Goal: Task Accomplishment & Management: Manage account settings

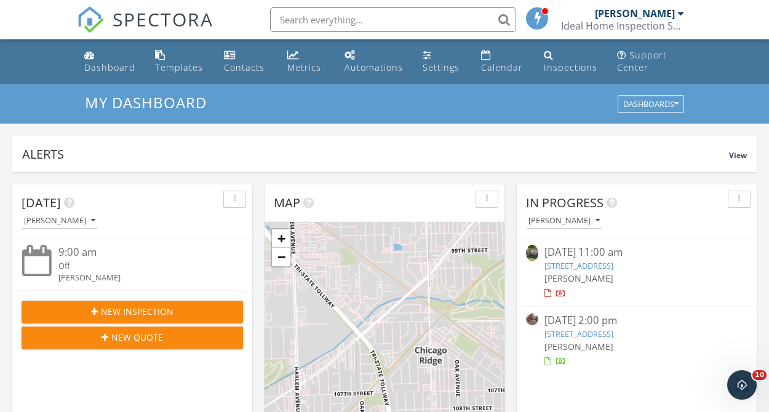
click at [593, 271] on link "5709 W Melrose St, Chicago, IL 60634" at bounding box center [579, 265] width 69 height 11
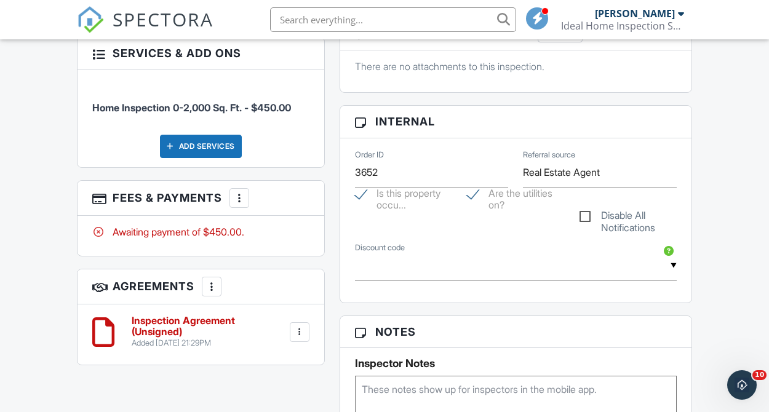
scroll to position [705, 0]
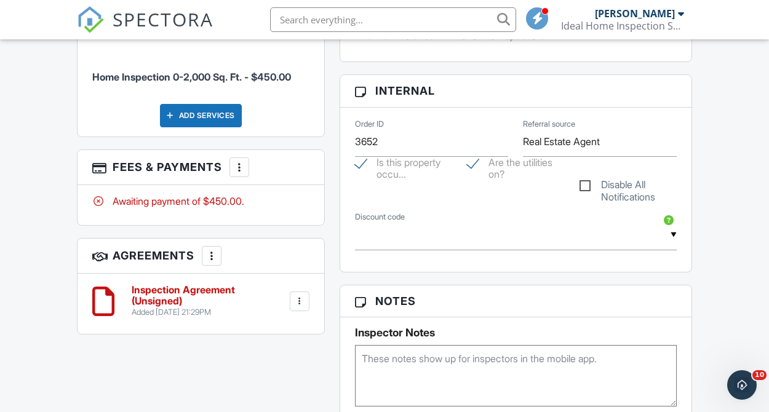
click at [174, 294] on h6 "Inspection Agreement (Unsigned)" at bounding box center [210, 296] width 156 height 22
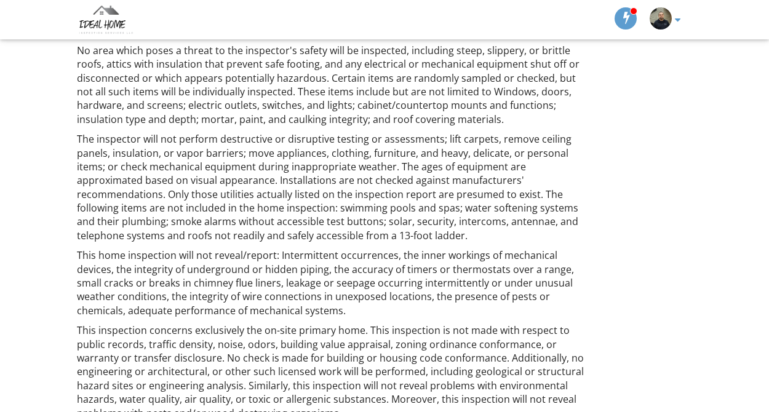
scroll to position [1642, 0]
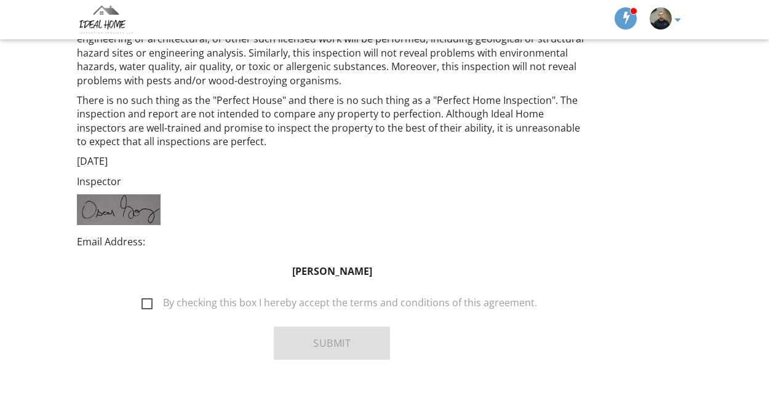
click at [147, 297] on label "By checking this box I hereby accept the terms and conditions of this agreement." at bounding box center [340, 304] width 396 height 15
click at [142, 293] on input "By checking this box I hereby accept the terms and conditions of this agreement." at bounding box center [138, 297] width 8 height 8
checkbox input "true"
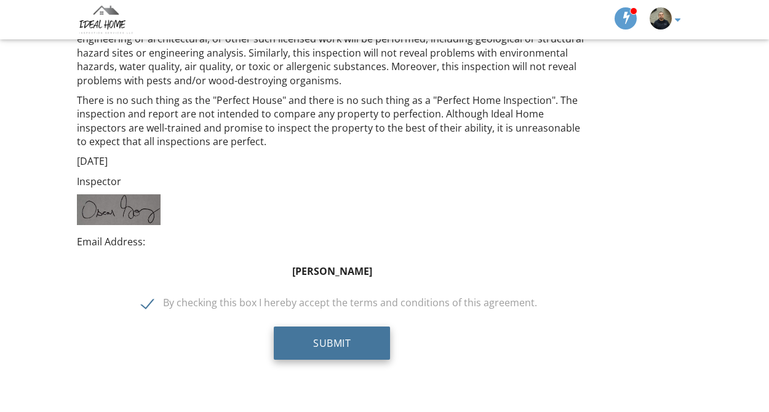
click at [336, 327] on button "Submit" at bounding box center [332, 343] width 116 height 33
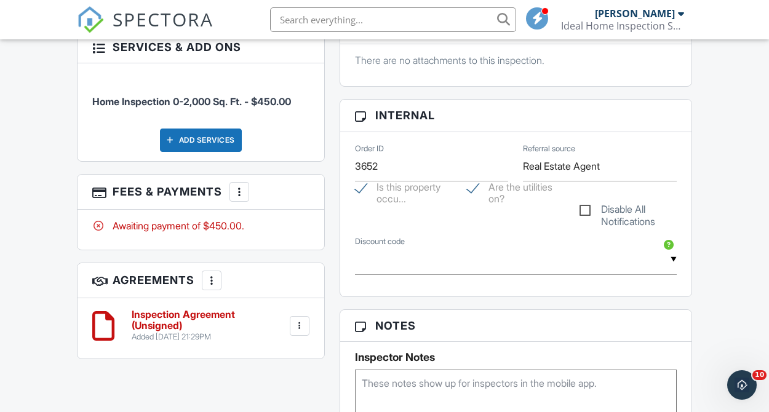
click at [238, 187] on div at bounding box center [239, 192] width 12 height 12
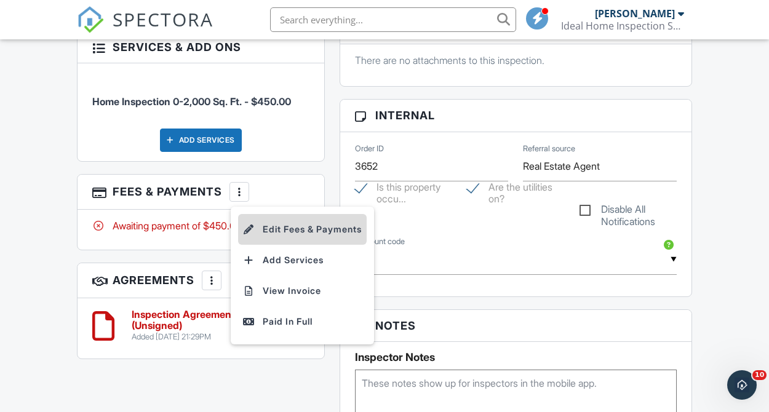
click at [295, 230] on li "Edit Fees & Payments" at bounding box center [302, 229] width 129 height 31
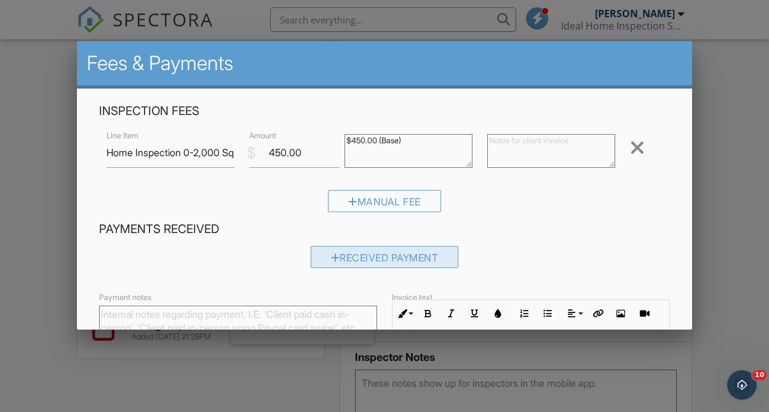
click at [348, 262] on div "Received Payment" at bounding box center [385, 257] width 148 height 22
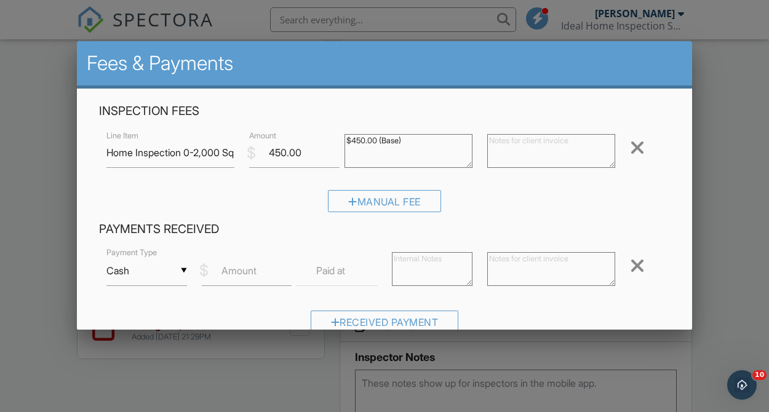
click at [233, 274] on label "Amount" at bounding box center [239, 271] width 35 height 14
click at [233, 274] on input "Amount" at bounding box center [247, 271] width 90 height 30
type input "450.00"
click at [183, 271] on input "Cash" at bounding box center [146, 271] width 81 height 30
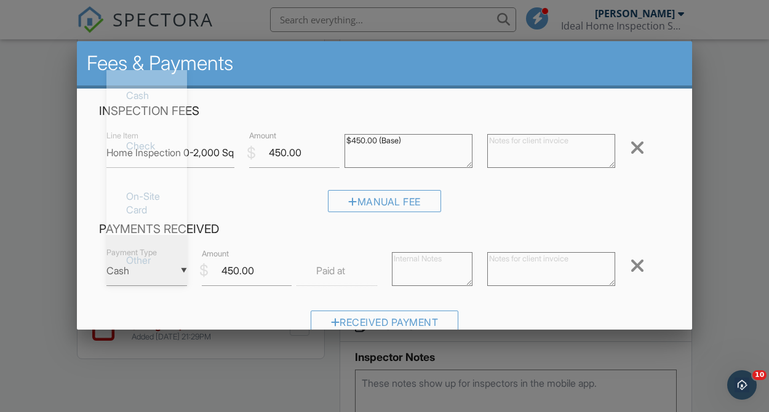
click at [170, 269] on span "Other" at bounding box center [146, 260] width 61 height 31
type input "Other"
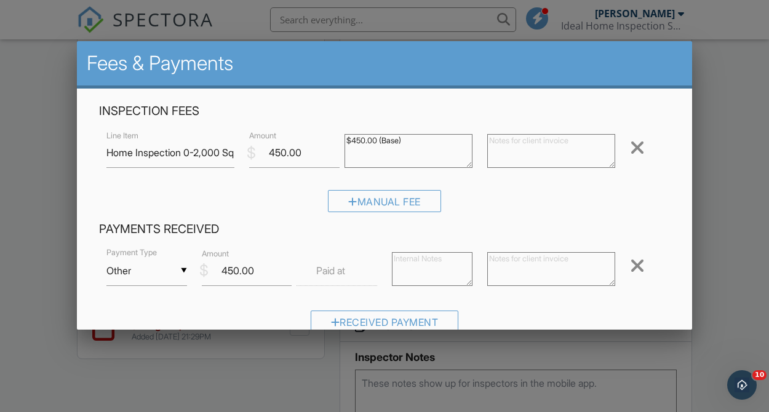
click at [517, 276] on textarea at bounding box center [551, 269] width 128 height 34
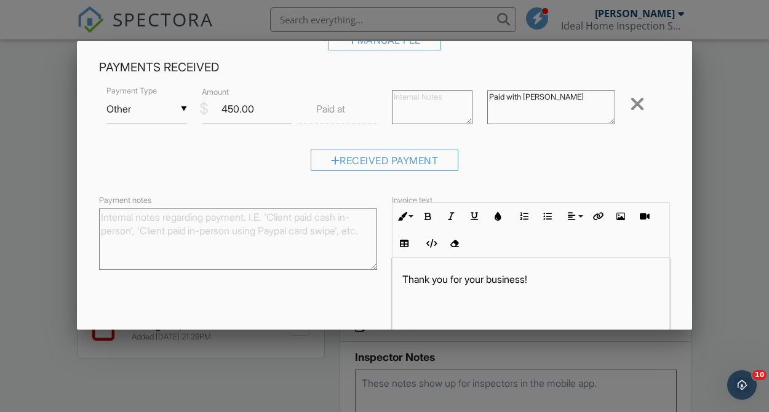
scroll to position [241, 0]
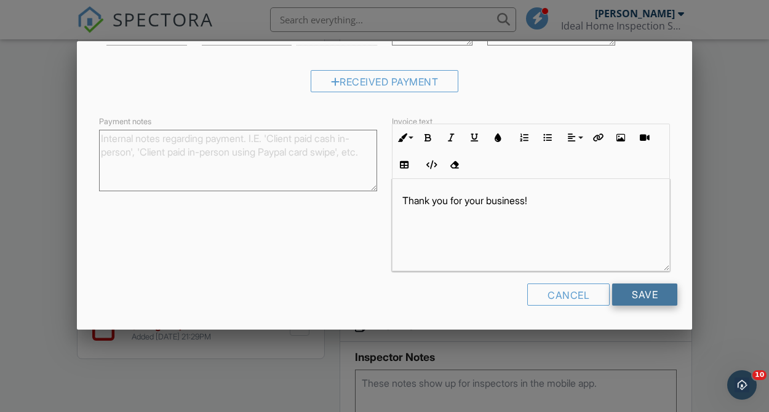
type textarea "Paid with [PERSON_NAME]"
click at [625, 287] on input "Save" at bounding box center [644, 295] width 65 height 22
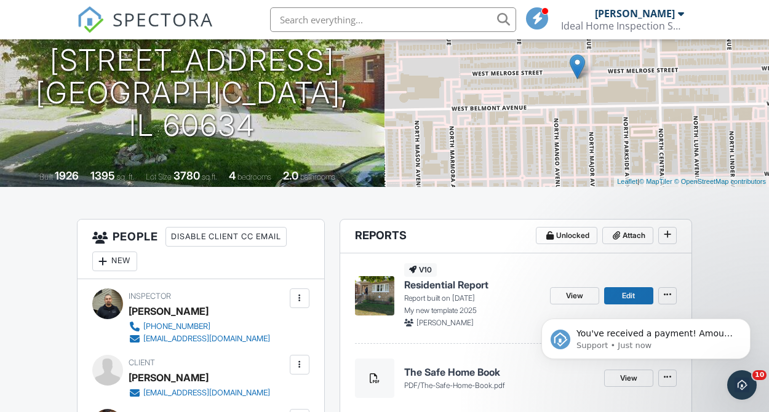
scroll to position [198, 0]
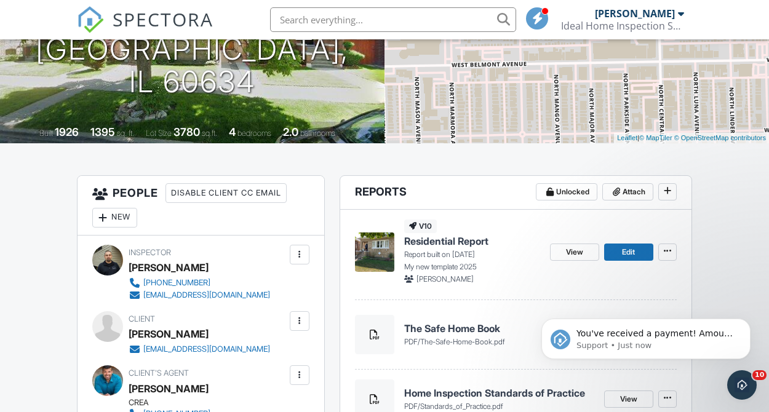
click at [569, 257] on div "You've received a payment! Amount $450.00 Fee $0.00 Net $450.00 Transaction # I…" at bounding box center [646, 283] width 226 height 154
click at [569, 254] on div "You've received a payment! Amount $450.00 Fee $0.00 Net $450.00 Transaction # I…" at bounding box center [646, 283] width 226 height 154
click at [746, 322] on icon "Dismiss notification" at bounding box center [747, 322] width 7 height 7
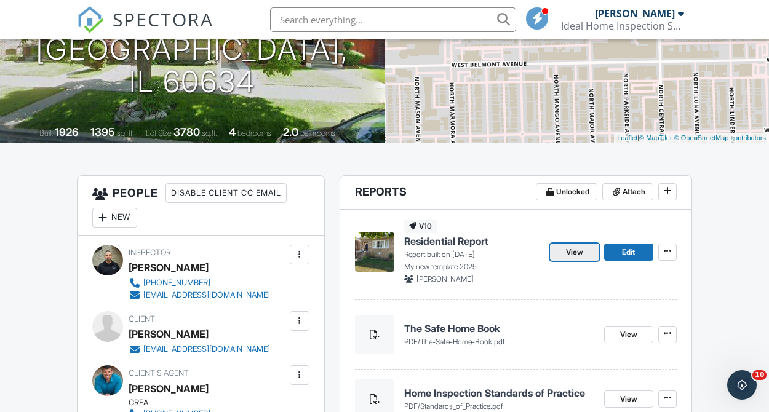
click at [580, 251] on span "View" at bounding box center [574, 252] width 17 height 12
